Goal: Transaction & Acquisition: Purchase product/service

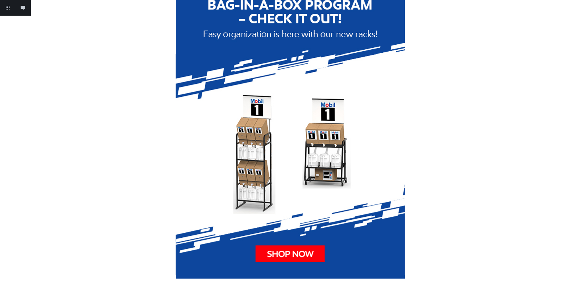
scroll to position [115, 0]
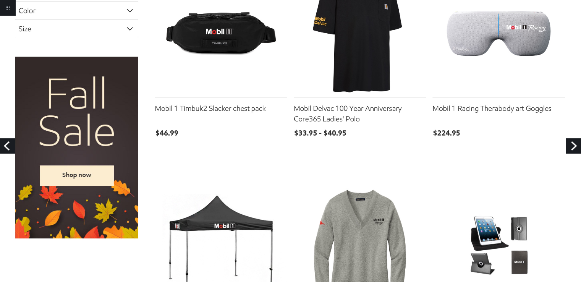
scroll to position [344, 0]
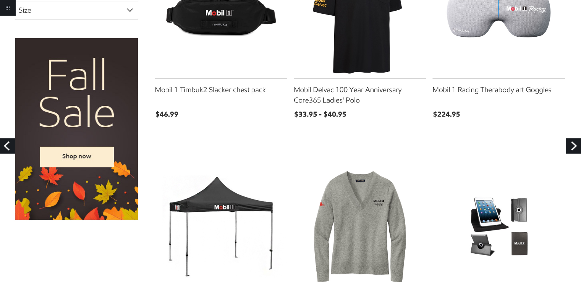
drag, startPoint x: 36, startPoint y: 143, endPoint x: 41, endPoint y: 164, distance: 21.5
drag, startPoint x: 41, startPoint y: 164, endPoint x: 153, endPoint y: 136, distance: 115.8
click at [157, 136] on img at bounding box center [290, 185] width 581 height 1059
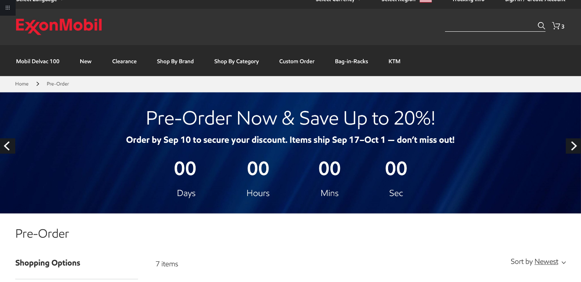
scroll to position [0, 0]
